Goal: Check status: Check status

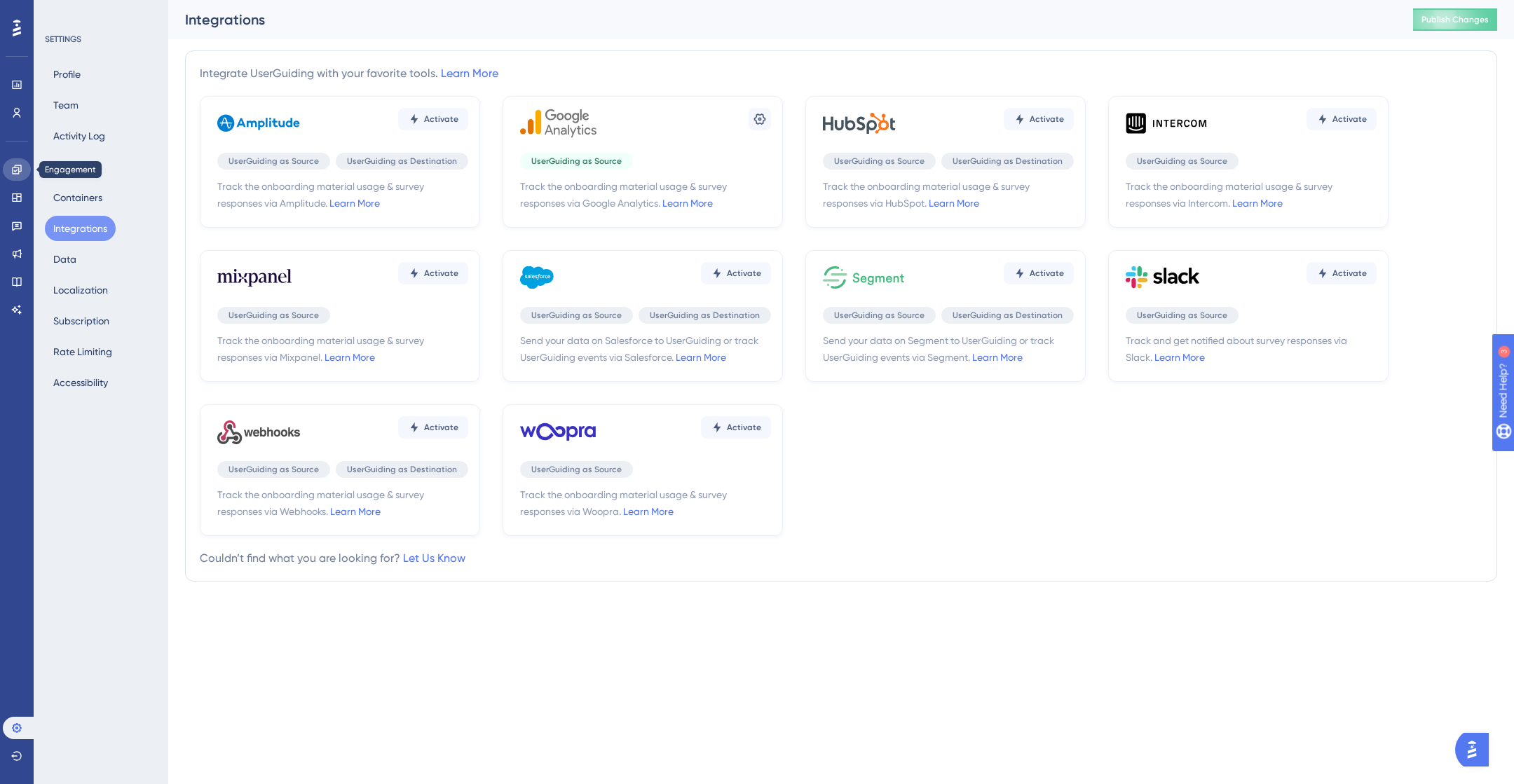
click at [20, 165] on icon at bounding box center [16, 169] width 10 height 10
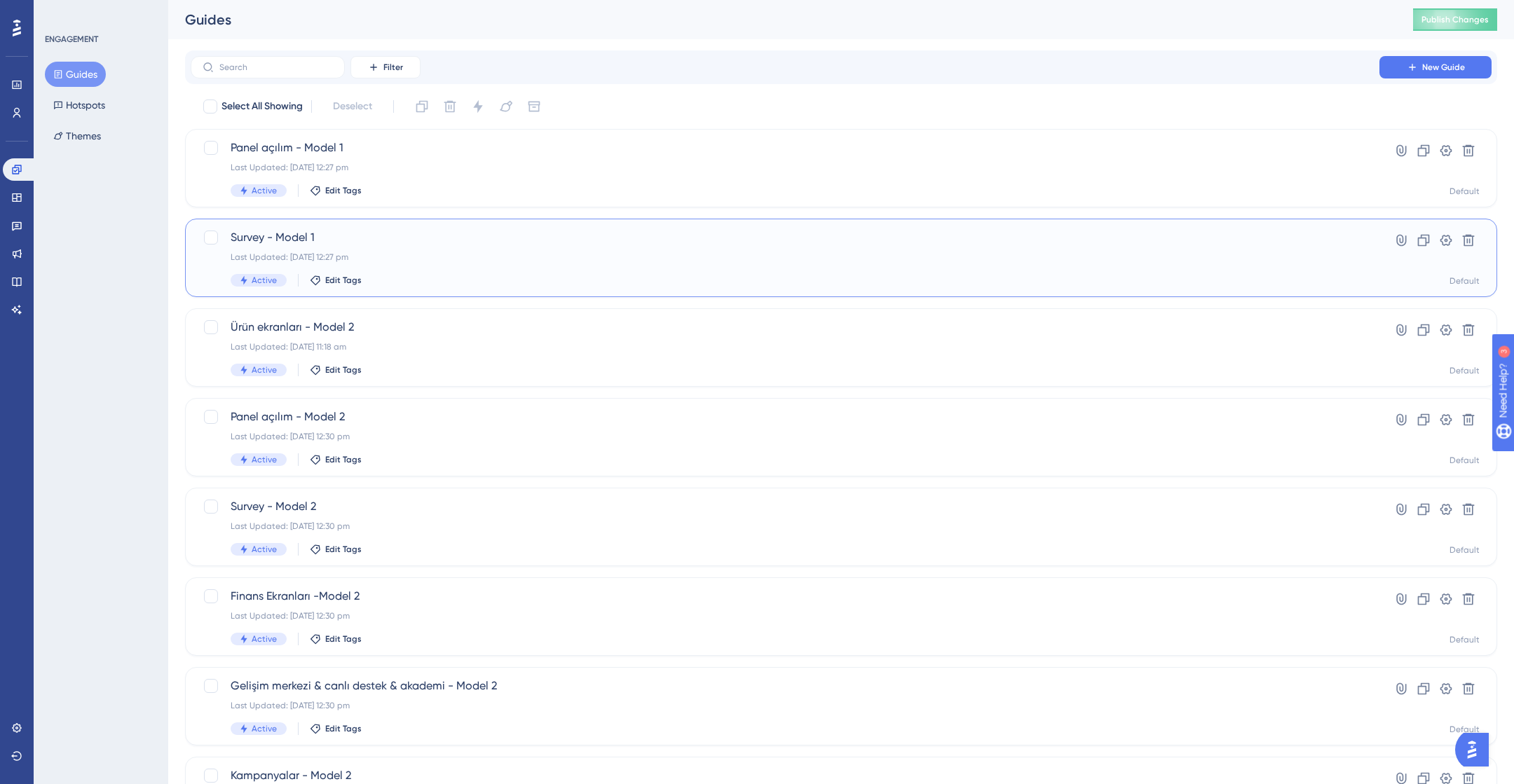
click at [344, 246] on div "Survey - Model 1 Last Updated: [DATE] 12:27 pm Active Edit Tags" at bounding box center [784, 258] width 1108 height 57
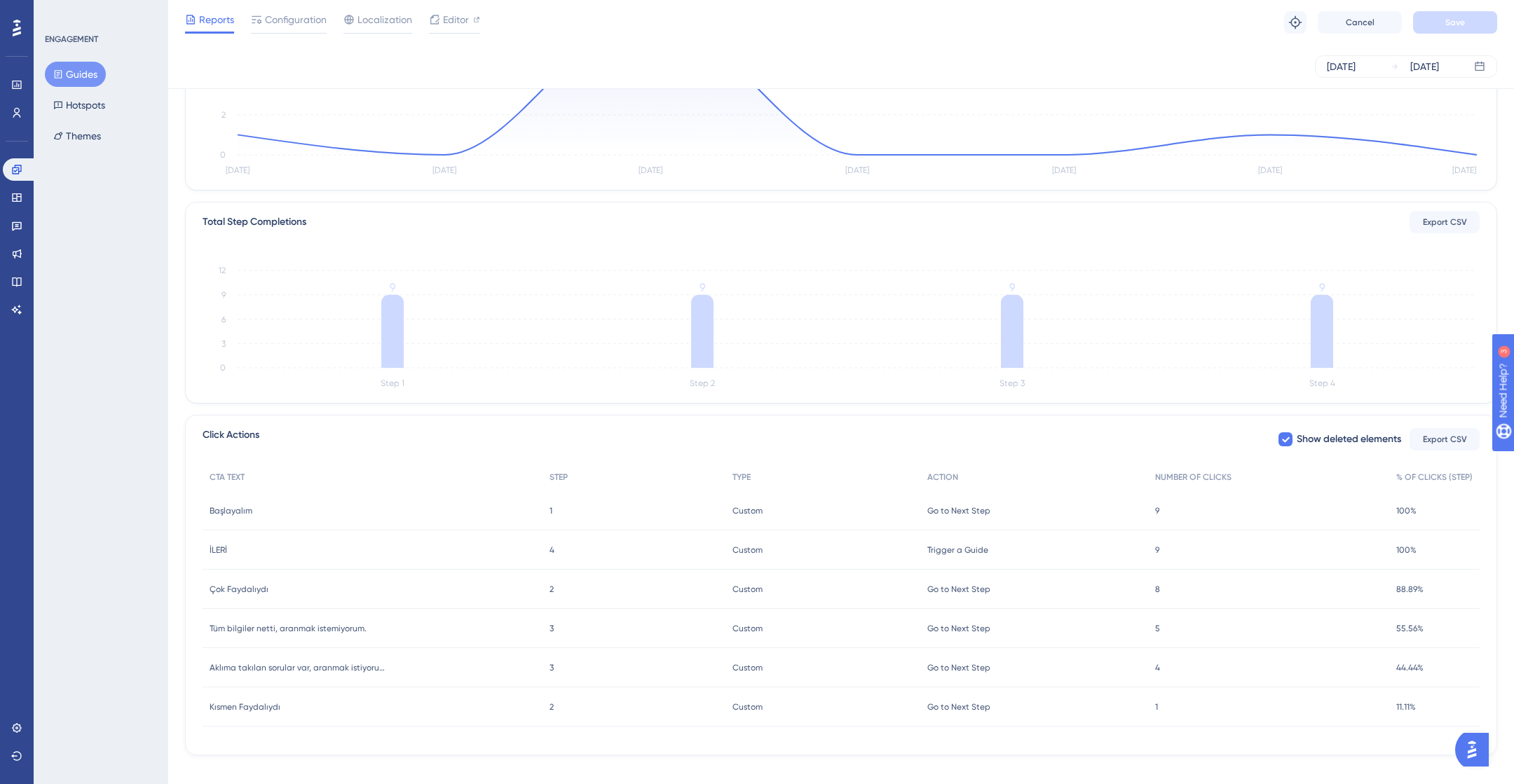
scroll to position [243, 0]
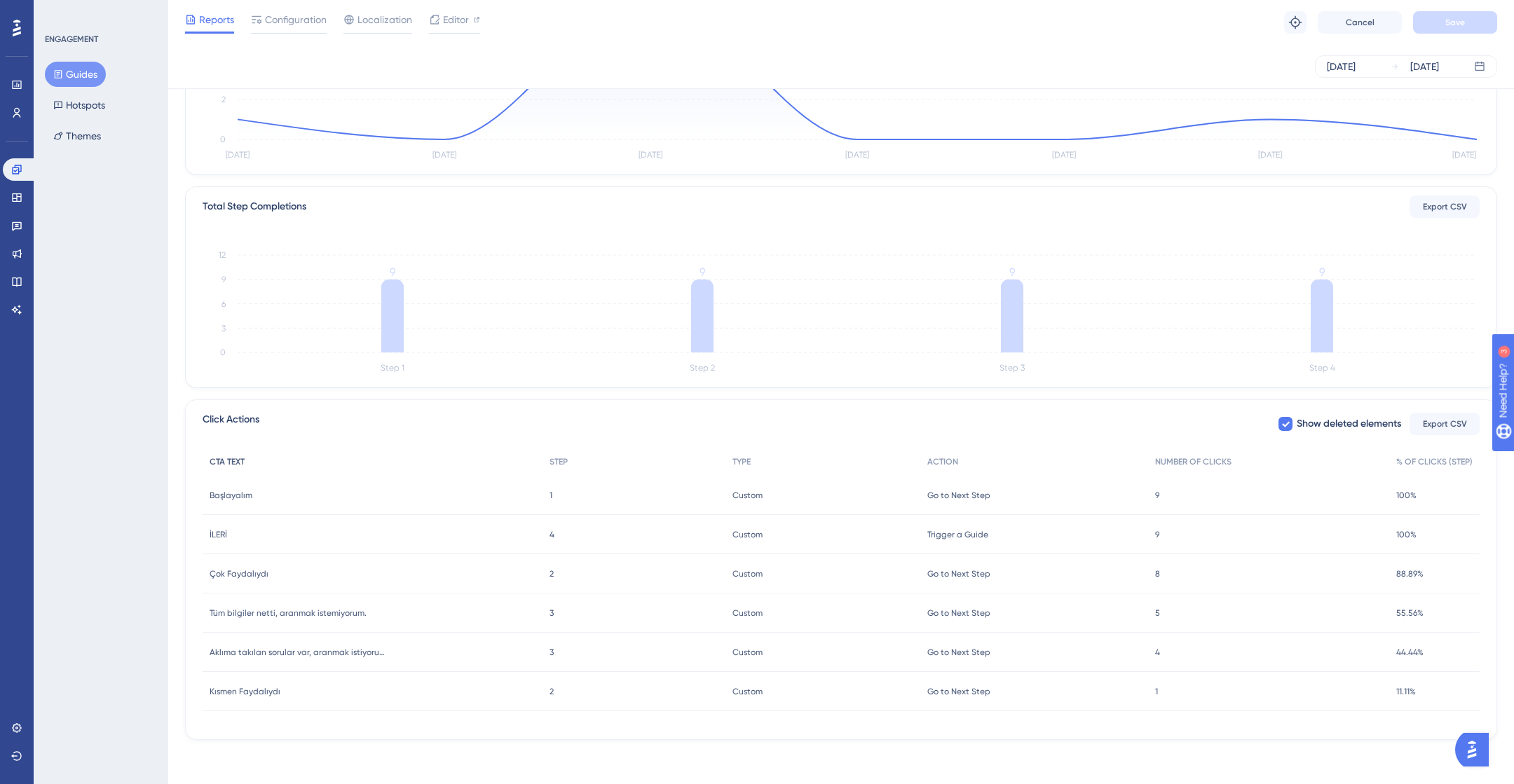
click at [423, 465] on div "CTA TEXT" at bounding box center [372, 462] width 340 height 29
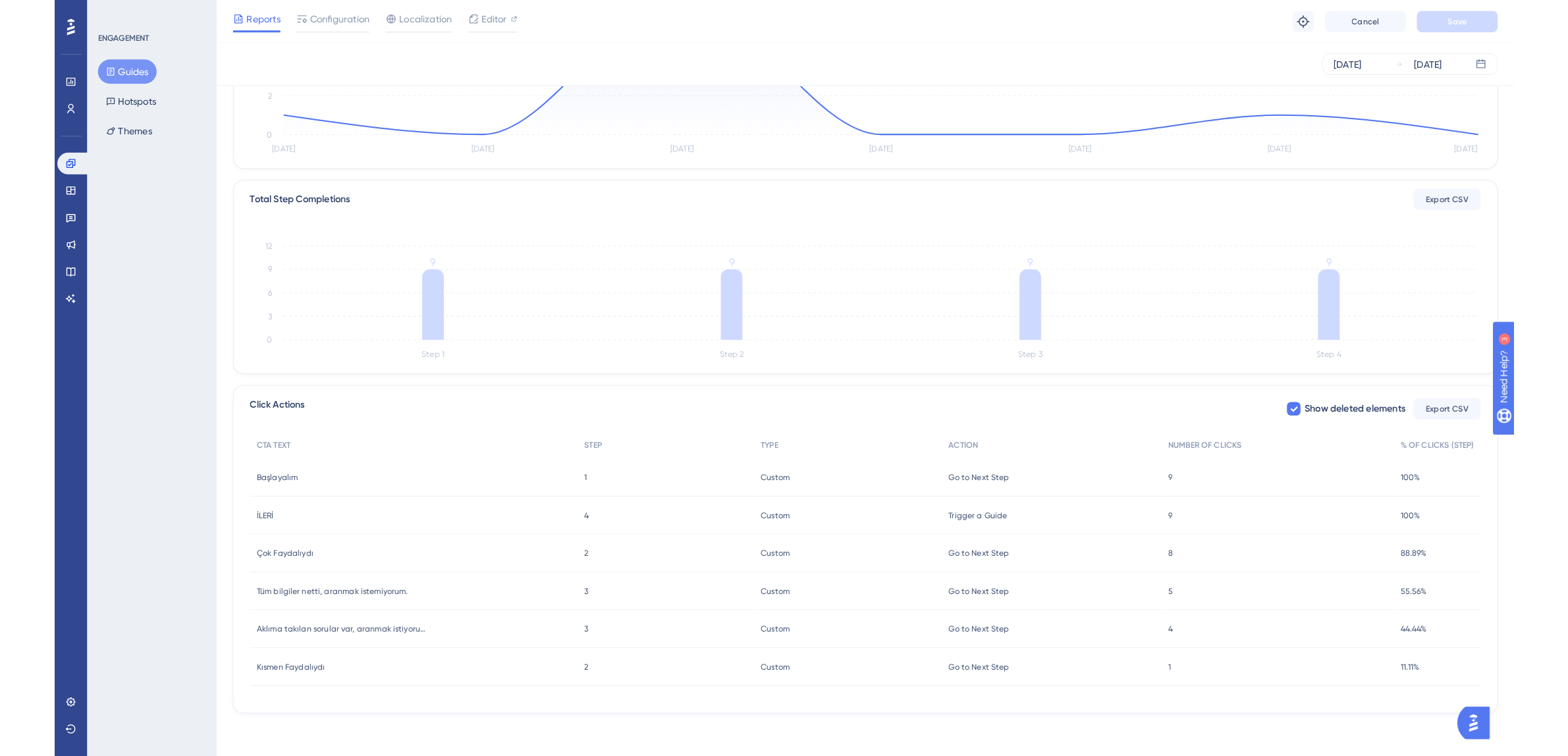
scroll to position [196, 0]
